Goal: Task Accomplishment & Management: Manage account settings

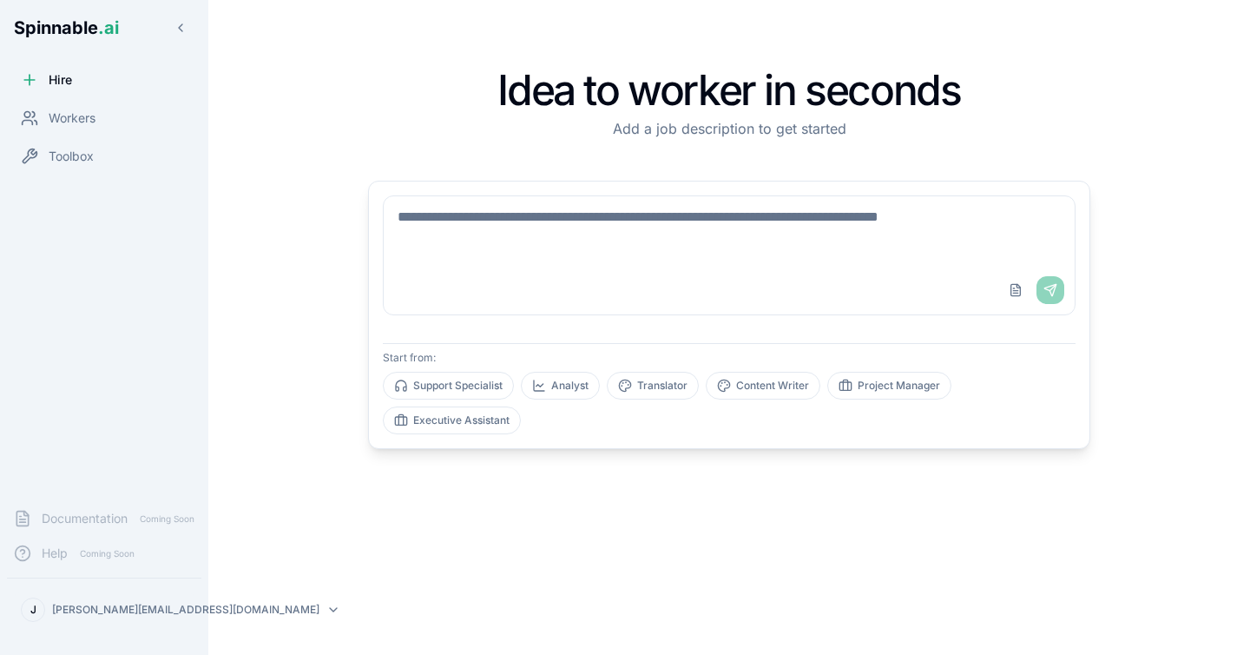
click at [79, 616] on html "Spinnable .ai Hire Workers Toolbox Documentation Coming Soon Help Coming Soon J…" at bounding box center [625, 356] width 1250 height 712
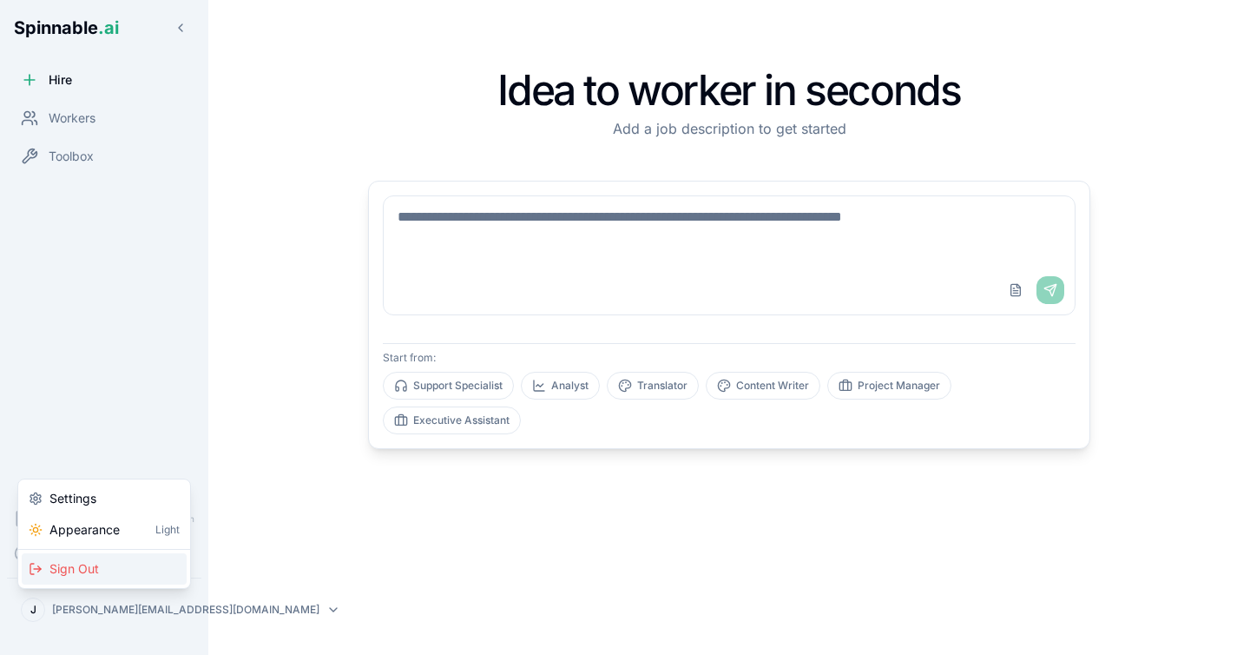
click at [95, 574] on span "Sign Out" at bounding box center [73, 568] width 49 height 17
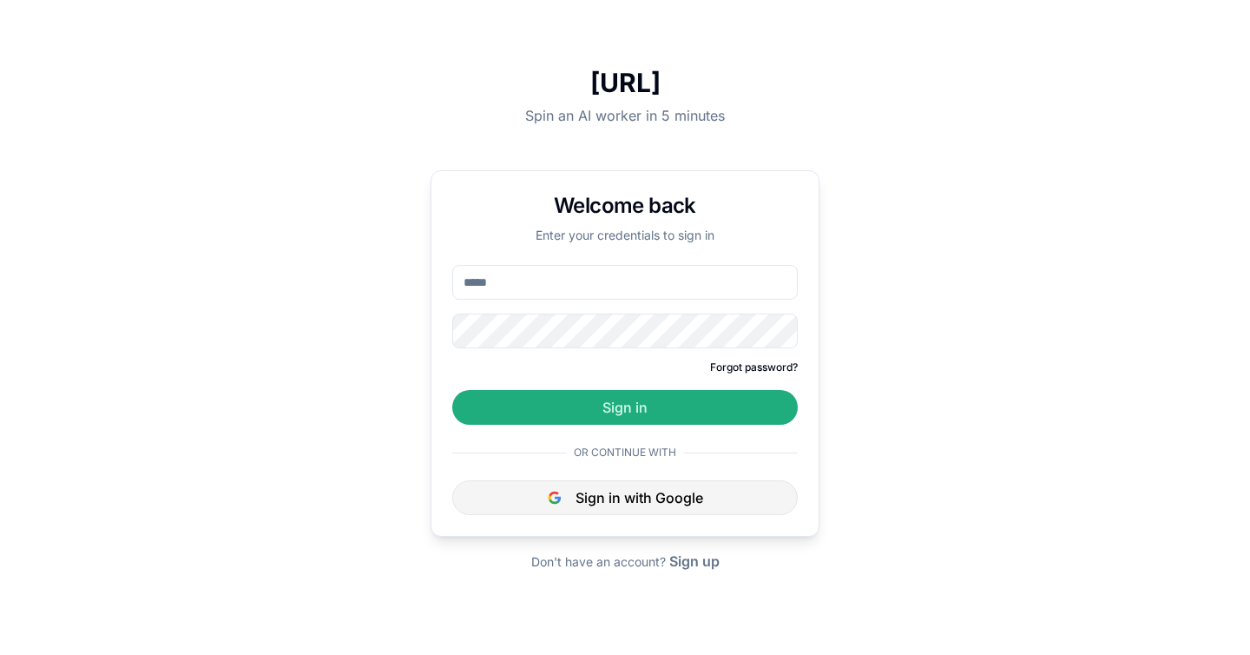
click at [564, 495] on button "Sign in with Google" at bounding box center [625, 497] width 346 height 35
